Goal: Find specific page/section: Find specific page/section

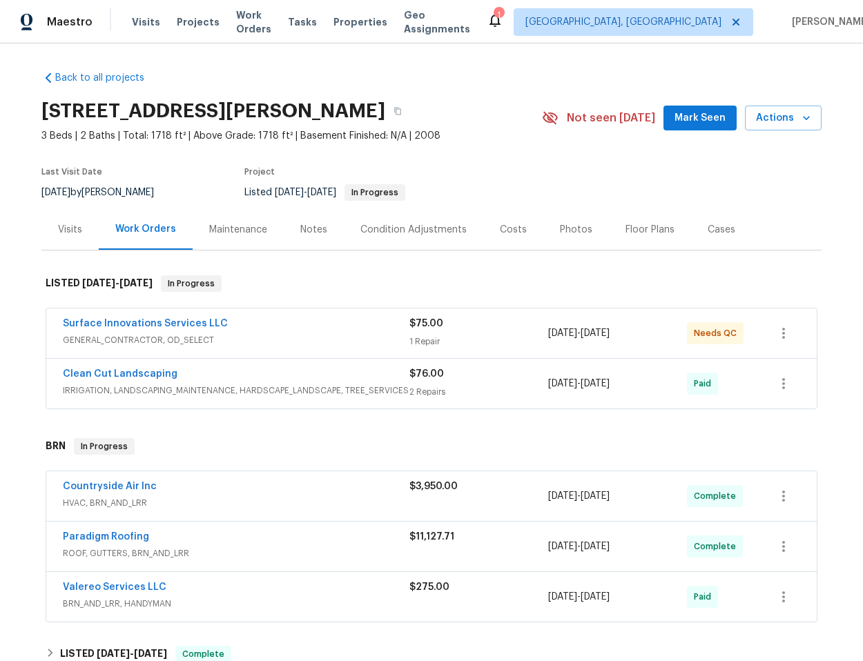
click at [279, 494] on div "Countryside Air Inc" at bounding box center [236, 488] width 347 height 17
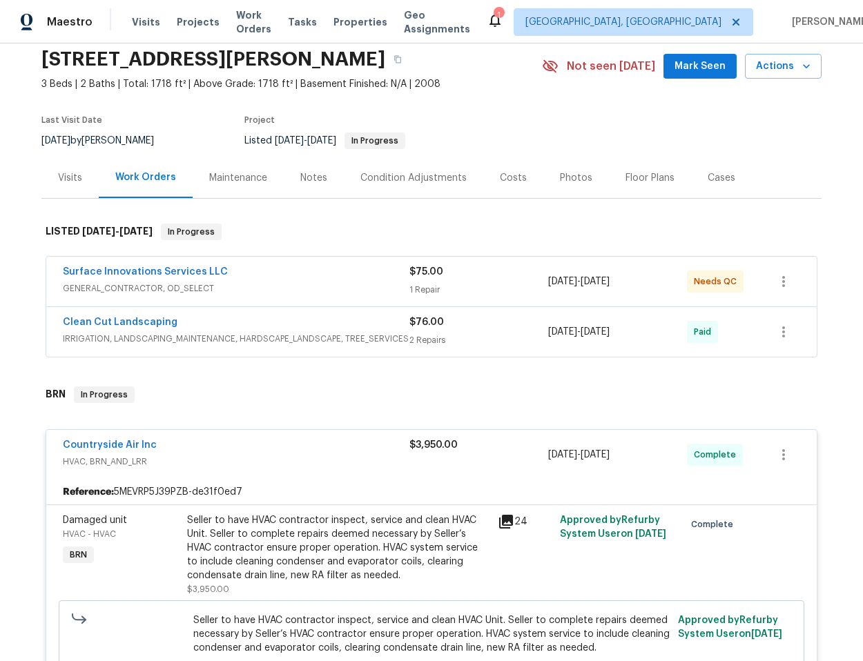
scroll to position [363, 0]
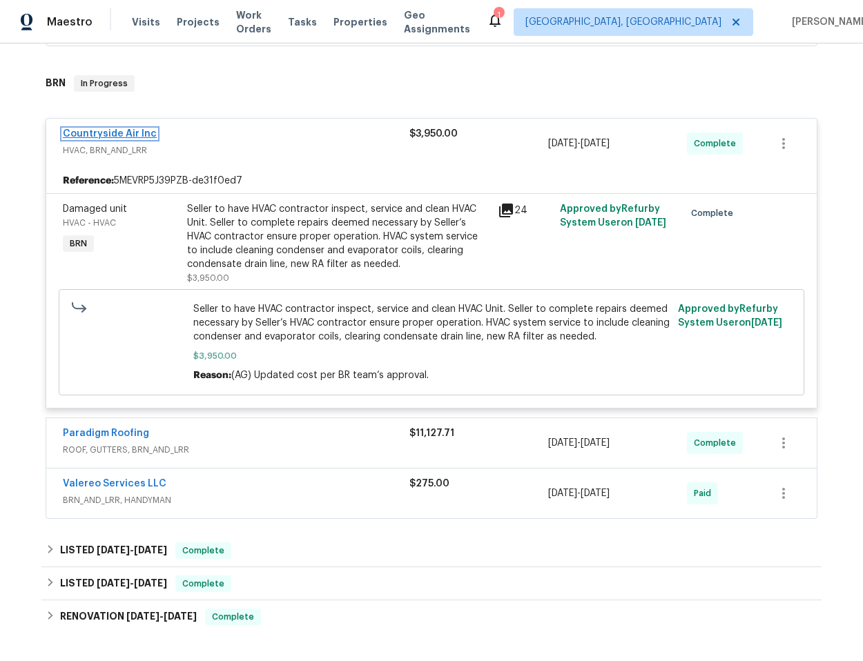
click at [90, 134] on link "Countryside Air Inc" at bounding box center [110, 134] width 94 height 10
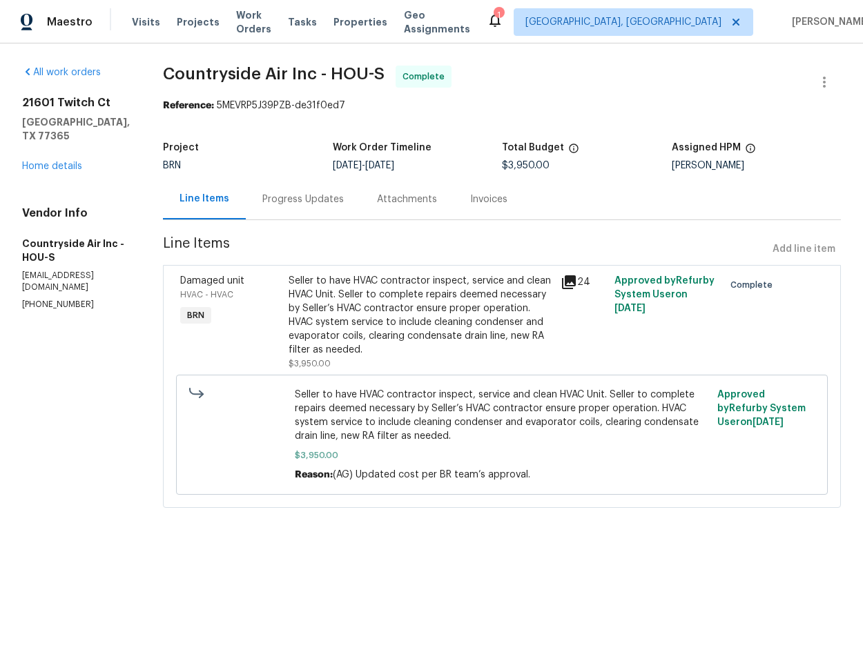
click at [275, 198] on div "Progress Updates" at bounding box center [302, 200] width 81 height 14
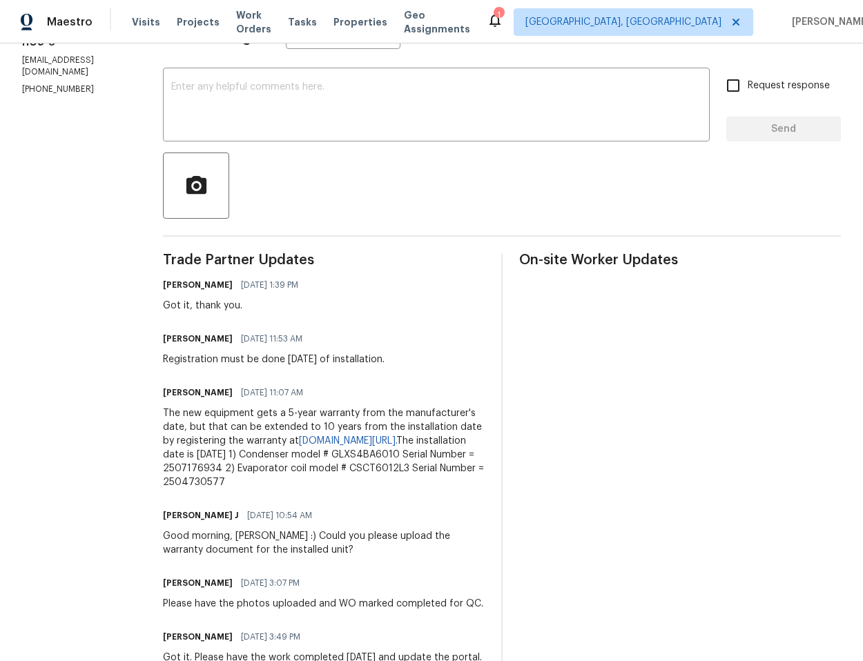
scroll to position [488, 0]
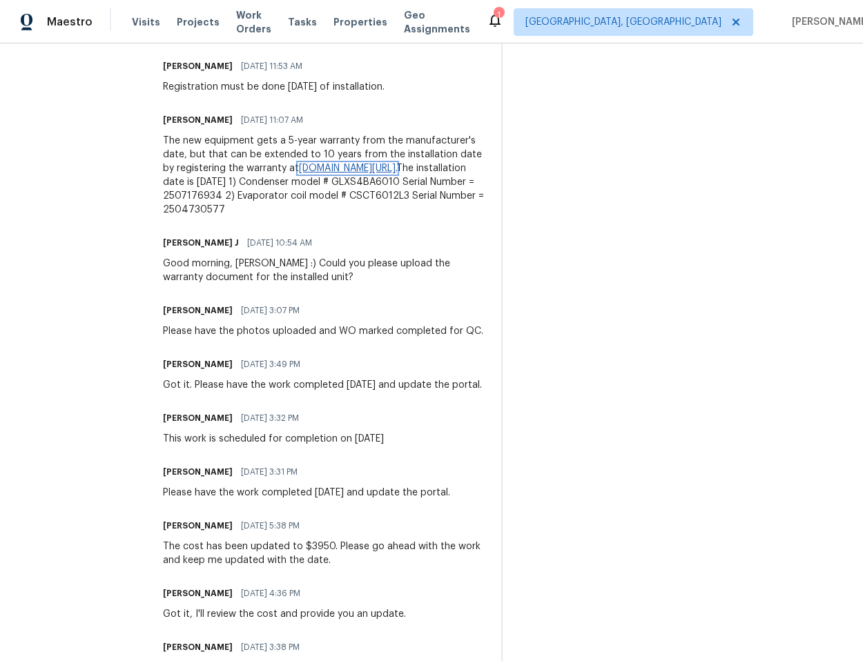
click at [368, 166] on link "www.goodmanmfg.com/product-registration." at bounding box center [347, 169] width 97 height 10
drag, startPoint x: 294, startPoint y: 168, endPoint x: 211, endPoint y: 184, distance: 84.2
click at [211, 184] on div "The new equipment gets a 5-year warranty from the manufacturer's date, but that…" at bounding box center [324, 175] width 322 height 83
copy div "www.goodmanmfg.com/product-registration"
